Goal: Obtain resource: Download file/media

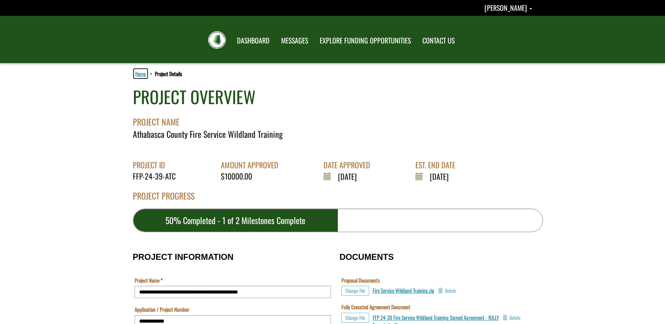
click at [138, 73] on link "Home" at bounding box center [140, 73] width 13 height 9
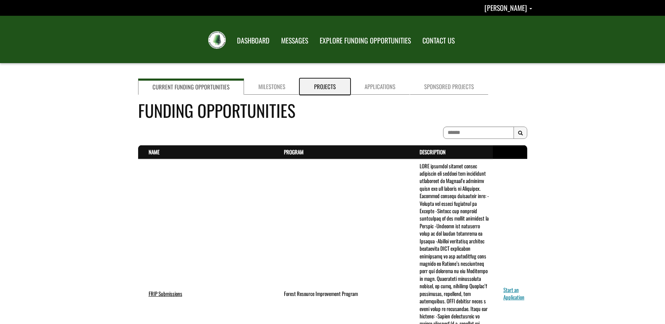
click at [315, 85] on link "Projects" at bounding box center [325, 87] width 50 height 16
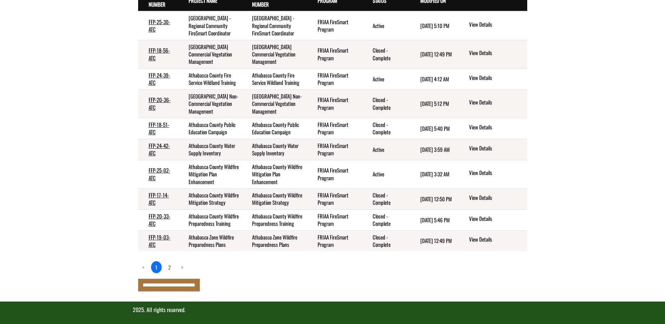
scroll to position [140, 0]
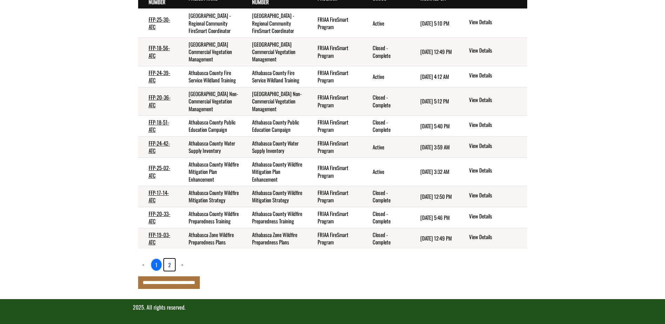
click at [168, 271] on link "2" at bounding box center [169, 265] width 11 height 12
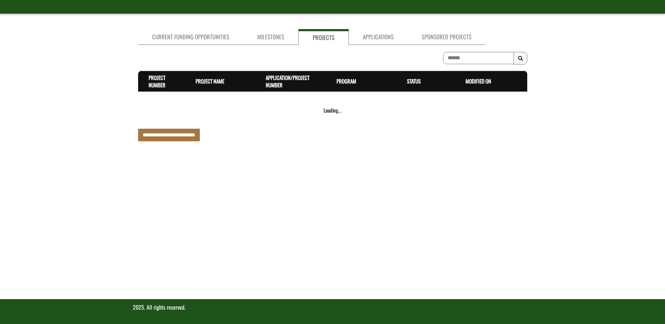
scroll to position [49, 0]
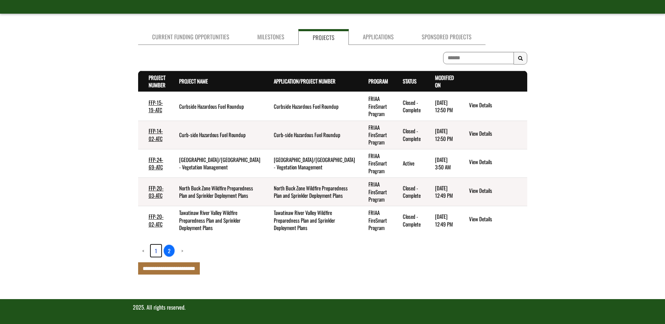
click at [156, 256] on link "1" at bounding box center [156, 251] width 11 height 12
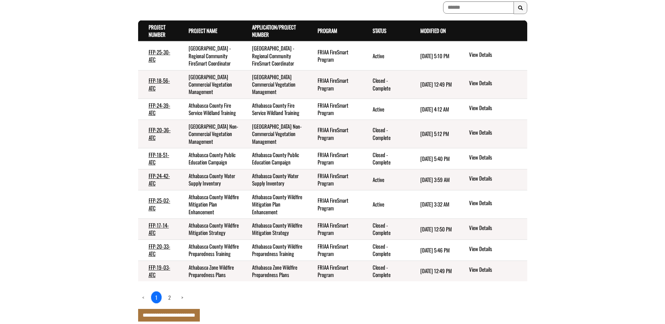
scroll to position [0, 0]
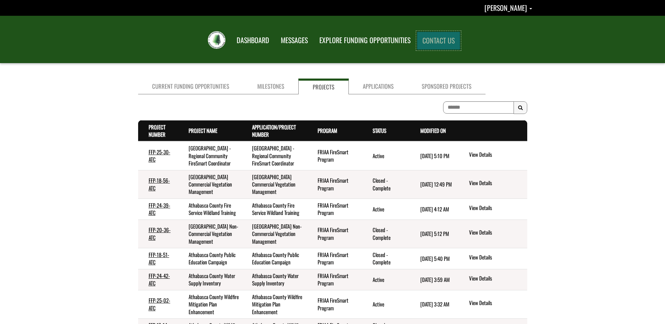
click at [441, 34] on link "CONTACT US" at bounding box center [438, 41] width 43 height 18
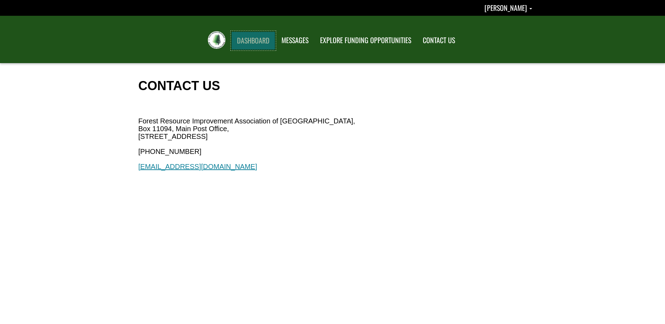
click at [257, 43] on link "DASHBOARD" at bounding box center [253, 41] width 44 height 18
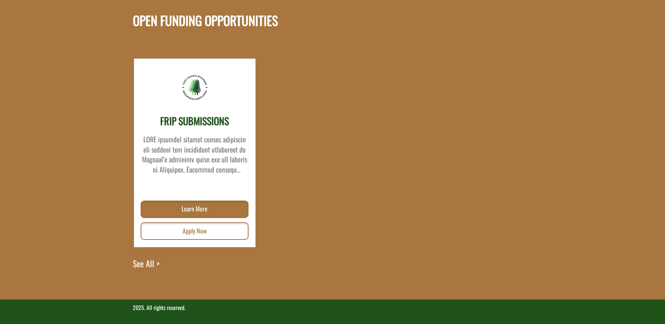
scroll to position [574, 0]
click at [142, 264] on link "See All >" at bounding box center [146, 278] width 27 height 42
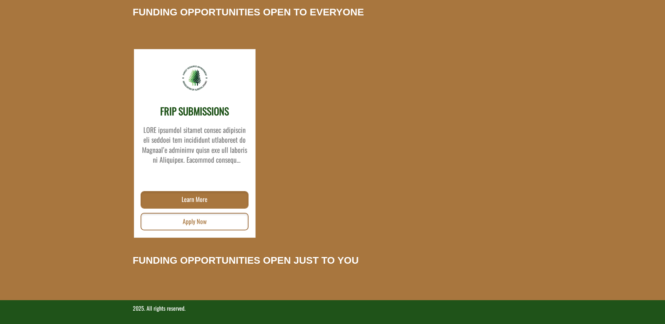
scroll to position [111, 0]
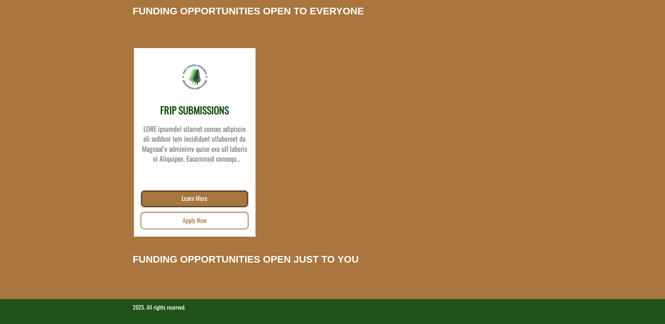
click at [216, 196] on link "Learn More" at bounding box center [195, 199] width 108 height 18
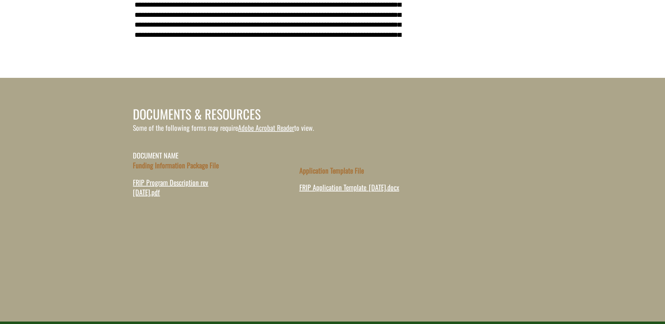
scroll to position [210, 0]
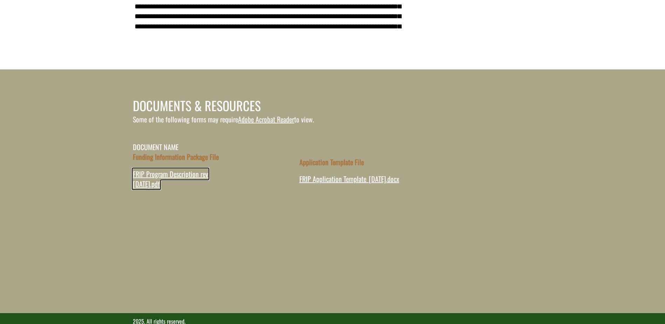
click at [157, 177] on span "FRIP Program Description rev Nov 2002.pdf" at bounding box center [170, 179] width 75 height 21
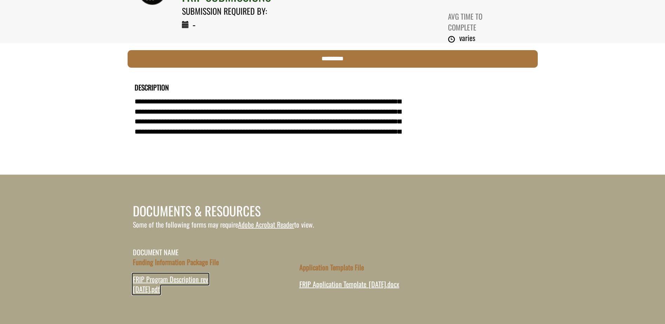
scroll to position [175, 0]
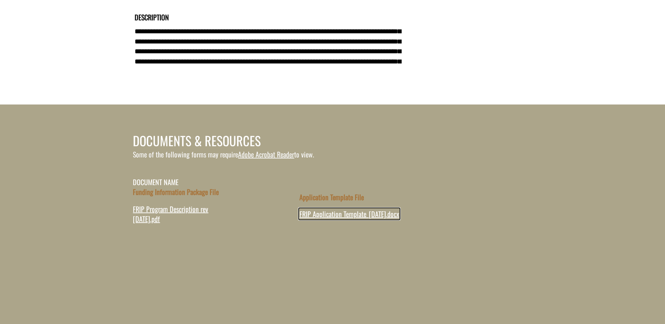
click at [321, 210] on span "FRIP Application Template_25.09.2023.docx" at bounding box center [349, 214] width 100 height 11
